Goal: Check status

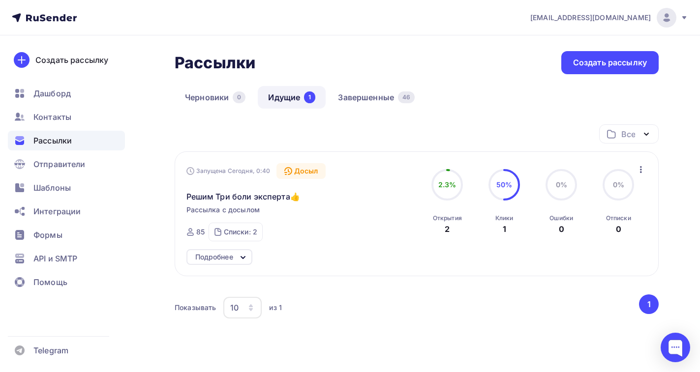
click at [288, 98] on link "Идущие 1" at bounding box center [292, 97] width 68 height 23
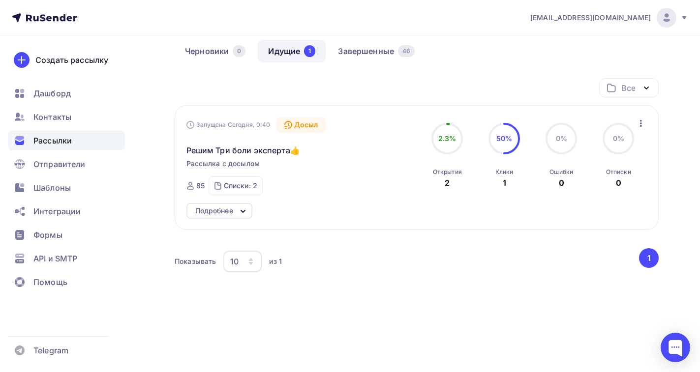
scroll to position [47, 0]
click at [246, 212] on icon at bounding box center [243, 211] width 12 height 12
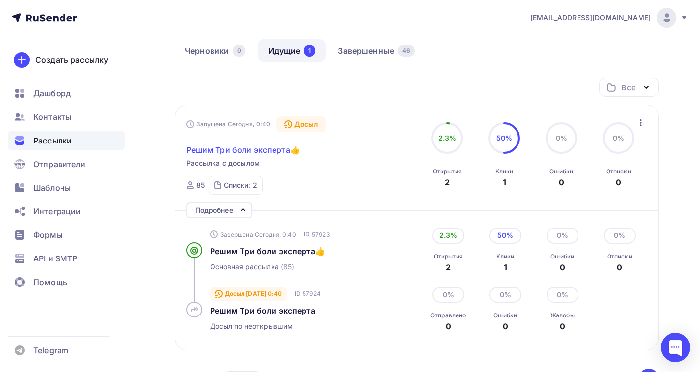
click at [264, 150] on span "Решим Три боли эксперта👍" at bounding box center [243, 150] width 114 height 12
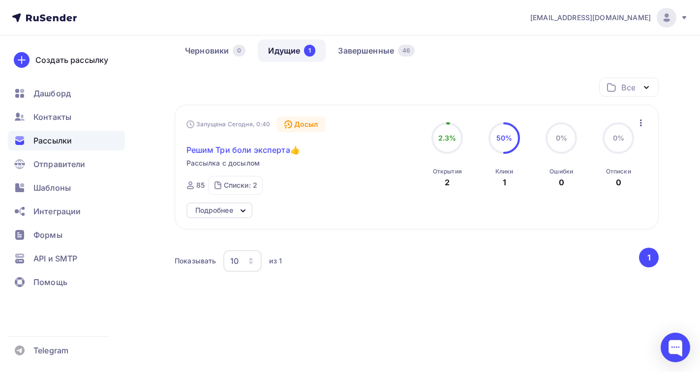
click at [264, 150] on span "Решим Три боли эксперта👍" at bounding box center [243, 150] width 114 height 12
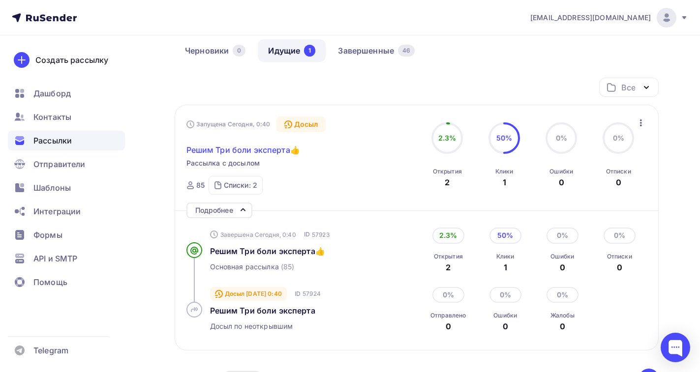
click at [211, 150] on span "Решим Три боли эксперта👍" at bounding box center [243, 150] width 114 height 12
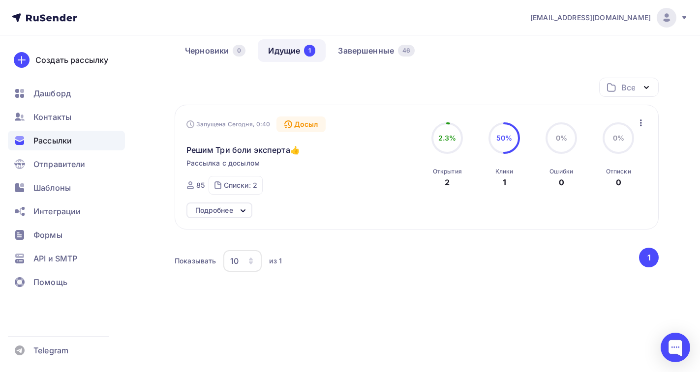
click at [241, 214] on icon at bounding box center [243, 211] width 12 height 12
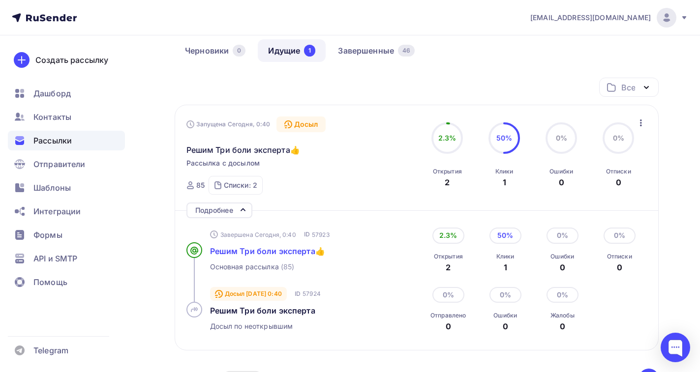
click at [276, 250] on span "Решим Три боли эксперта👍" at bounding box center [267, 252] width 115 height 10
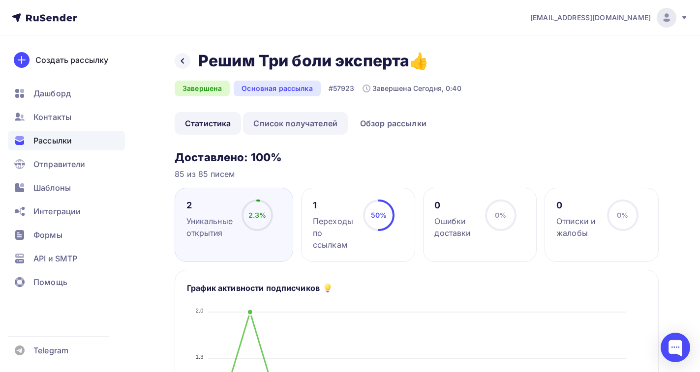
click at [289, 126] on link "Список получателей" at bounding box center [295, 123] width 105 height 23
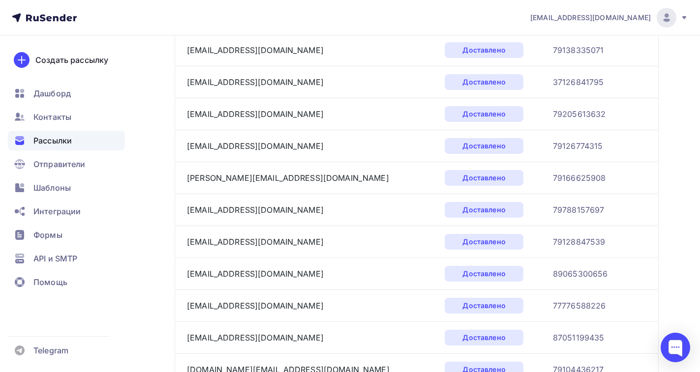
scroll to position [1512, 0]
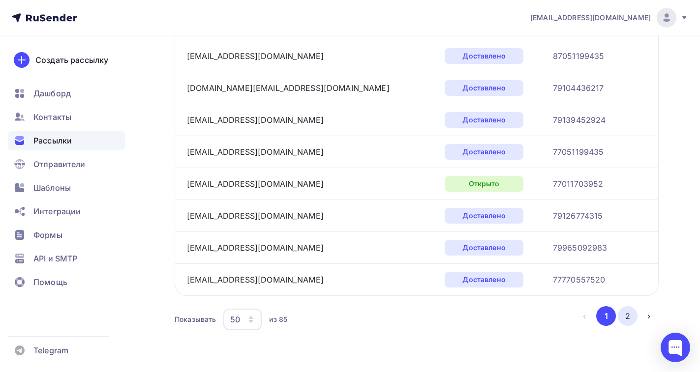
click at [624, 312] on button "2" at bounding box center [628, 317] width 20 height 20
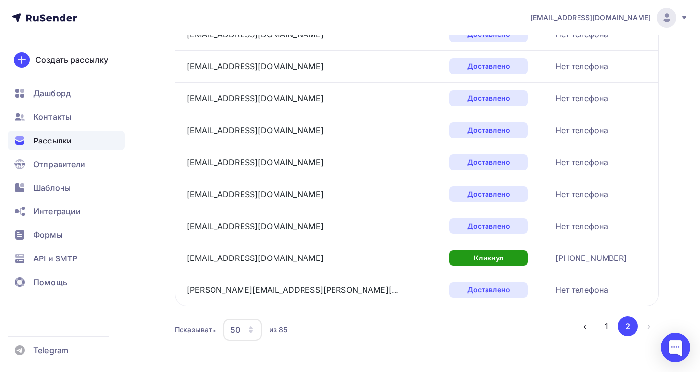
scroll to position [1032, 0]
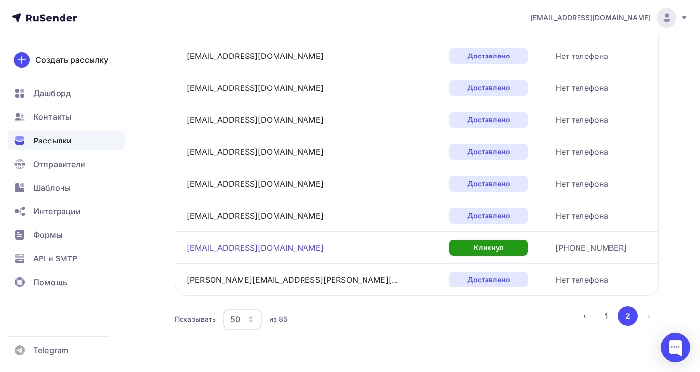
click at [233, 248] on link "[EMAIL_ADDRESS][DOMAIN_NAME]" at bounding box center [255, 248] width 137 height 10
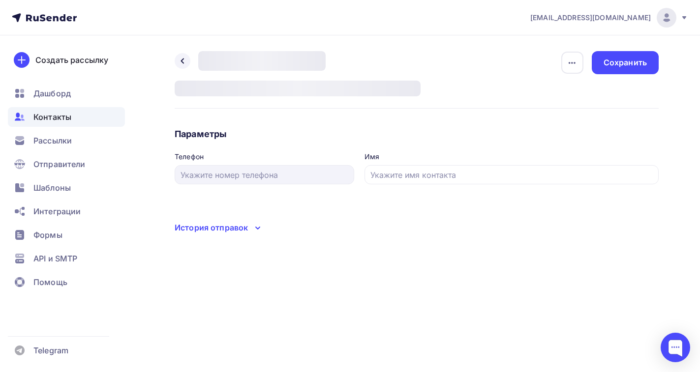
type input "[PHONE_NUMBER]"
type input "[PERSON_NAME]"
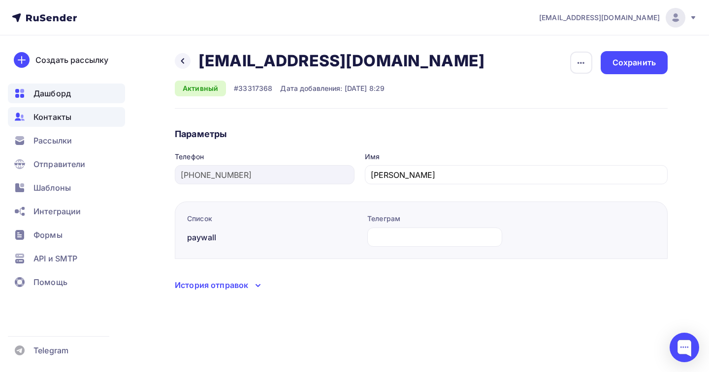
click at [46, 93] on span "Дашборд" at bounding box center [51, 94] width 37 height 12
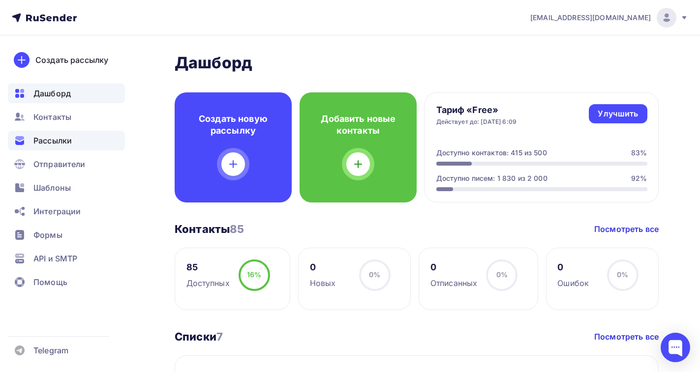
click at [55, 142] on span "Рассылки" at bounding box center [52, 141] width 38 height 12
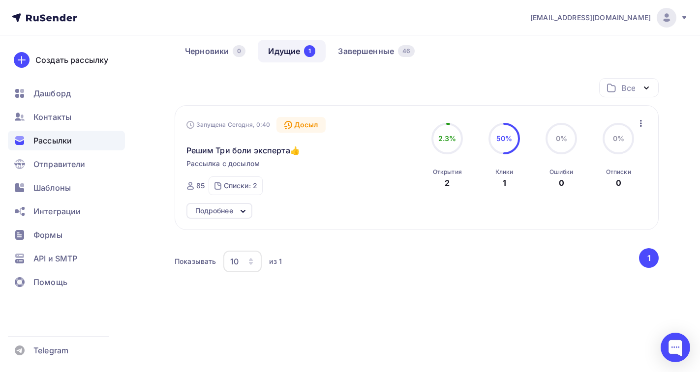
scroll to position [47, 0]
click at [242, 211] on icon at bounding box center [243, 211] width 4 height 2
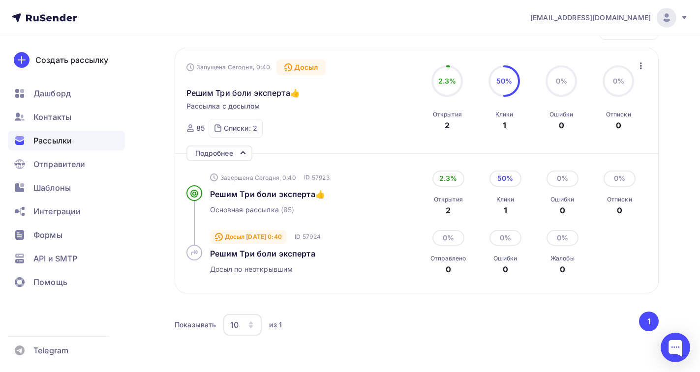
scroll to position [145, 0]
